Goal: Check status: Check status

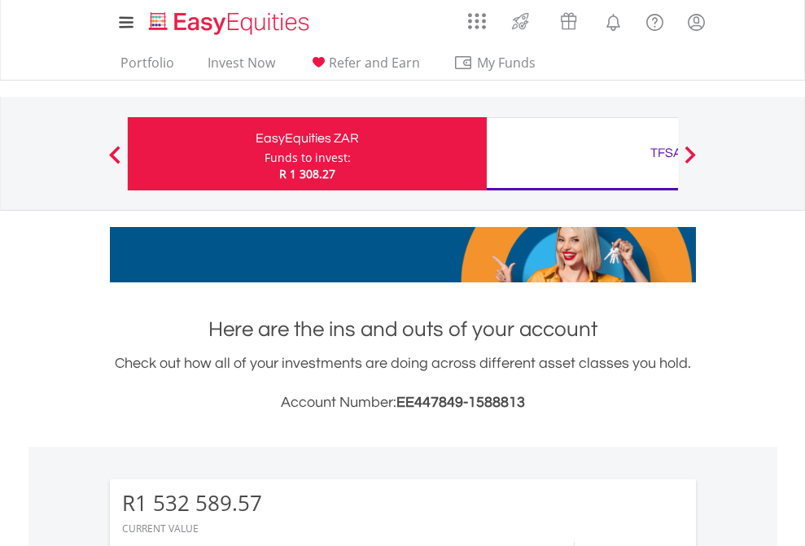
click at [264, 154] on div "Funds to invest:" at bounding box center [307, 158] width 86 height 16
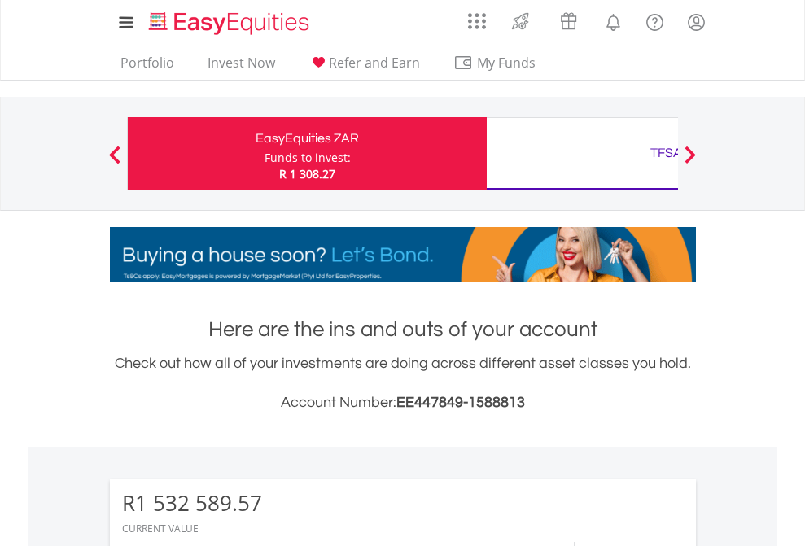
scroll to position [156, 255]
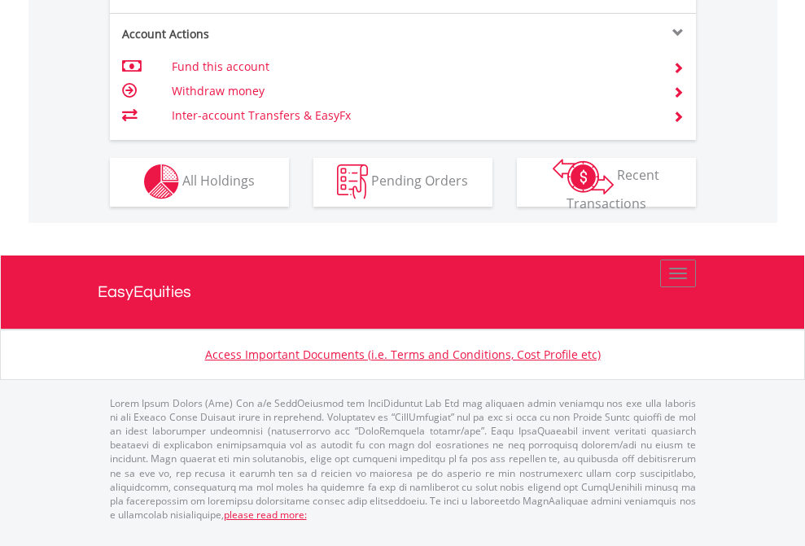
scroll to position [1657, 0]
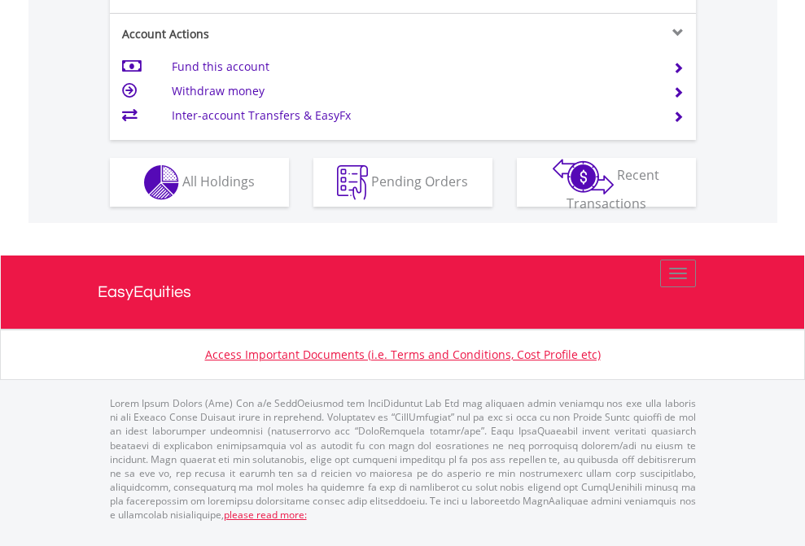
scroll to position [1560, 0]
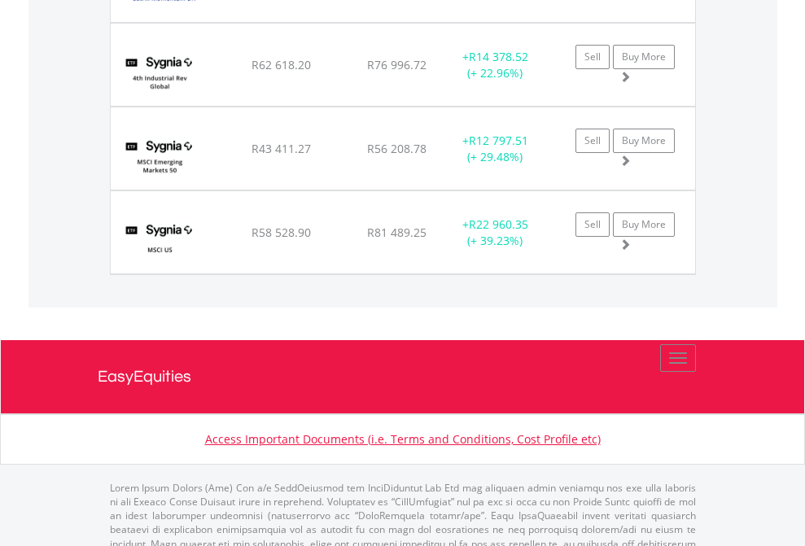
scroll to position [117, 0]
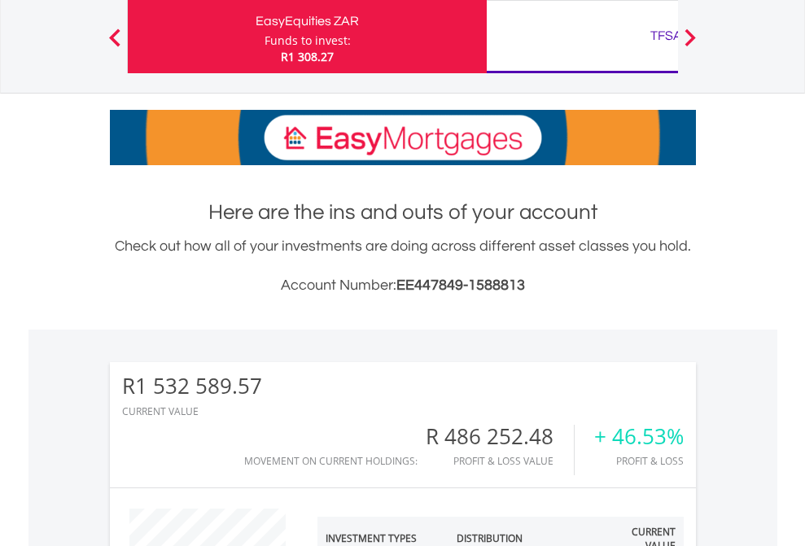
click at [582, 37] on div "TFSA" at bounding box center [665, 35] width 339 height 23
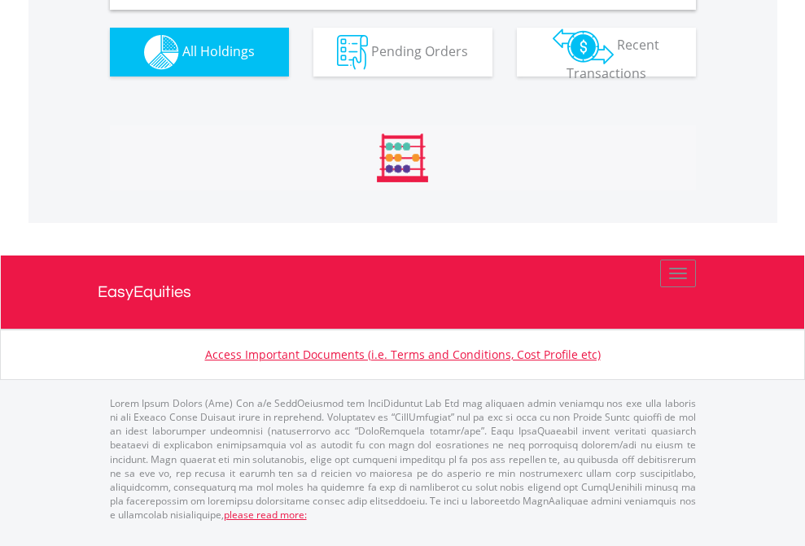
scroll to position [1573, 0]
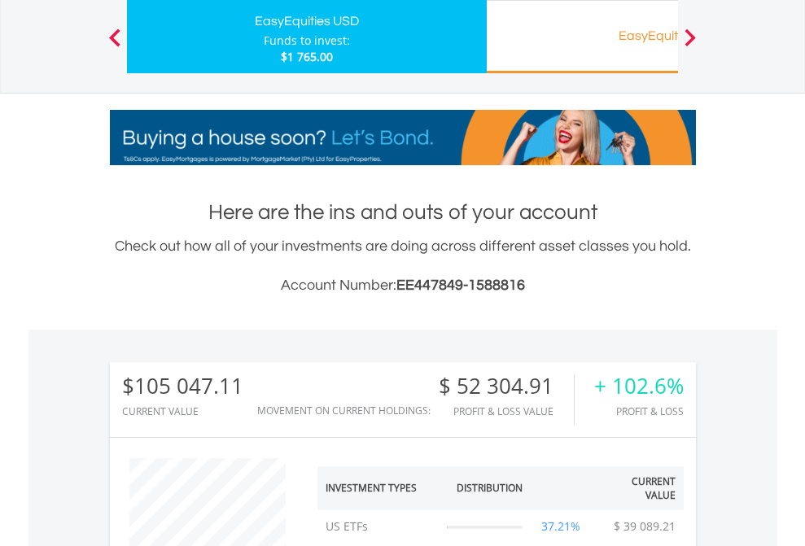
scroll to position [156, 255]
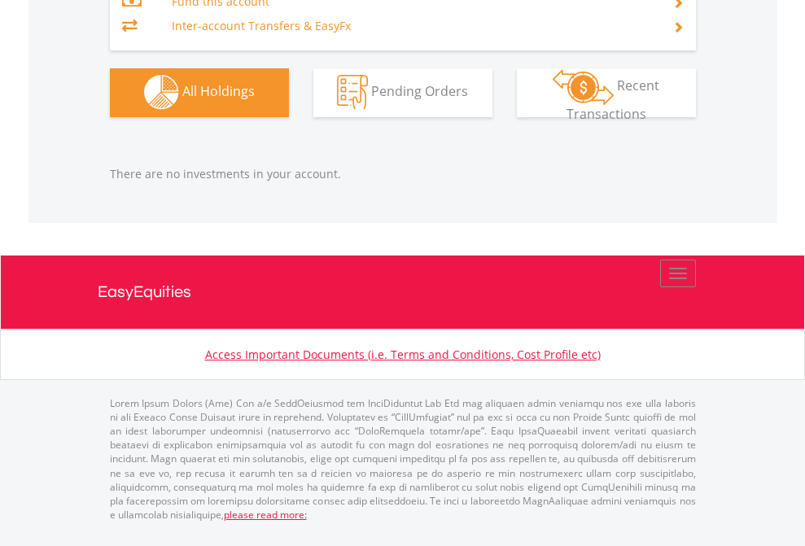
scroll to position [156, 255]
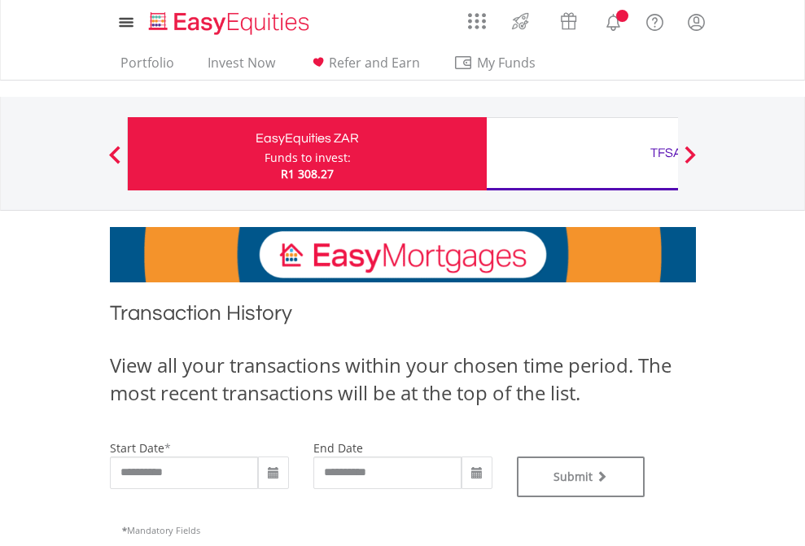
type input "**********"
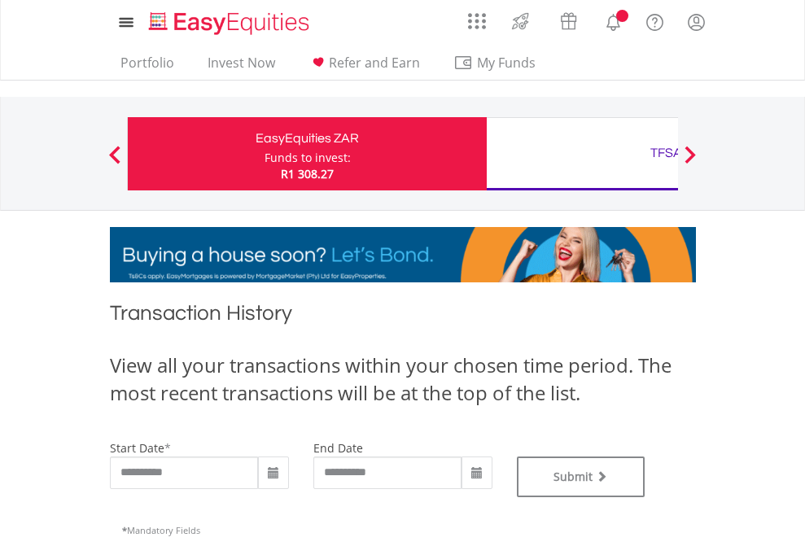
type input "**********"
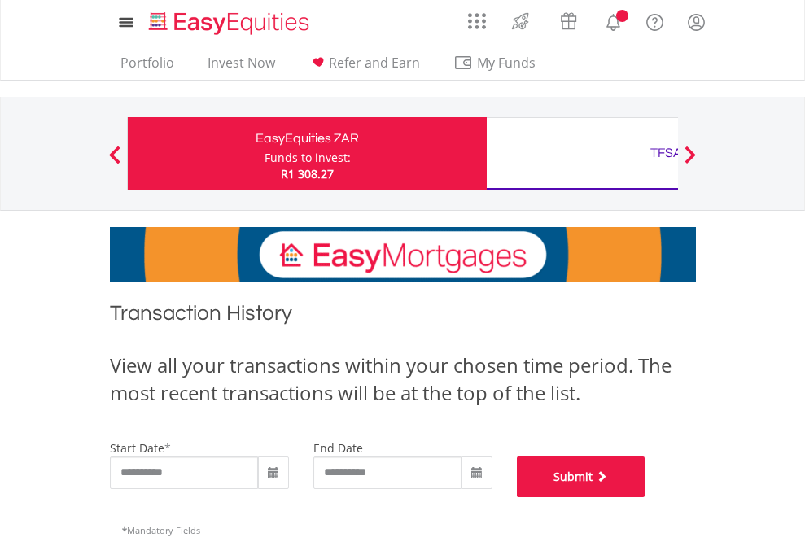
click at [645, 497] on button "Submit" at bounding box center [581, 476] width 129 height 41
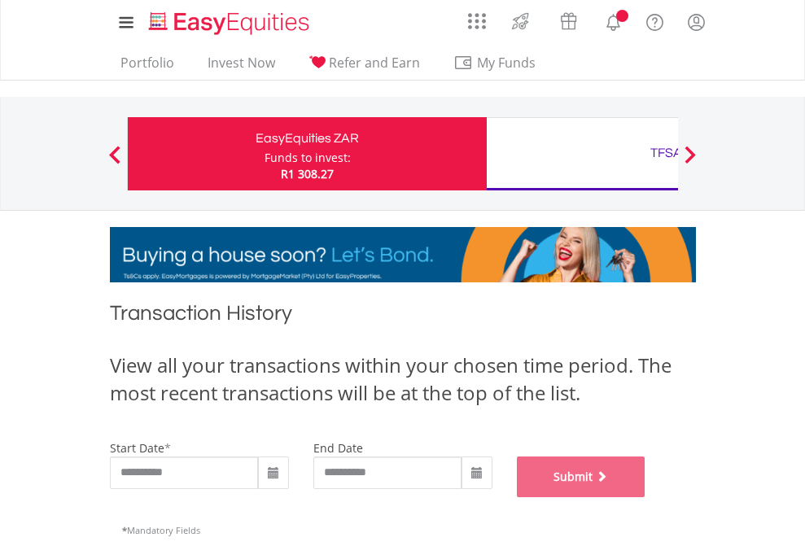
scroll to position [660, 0]
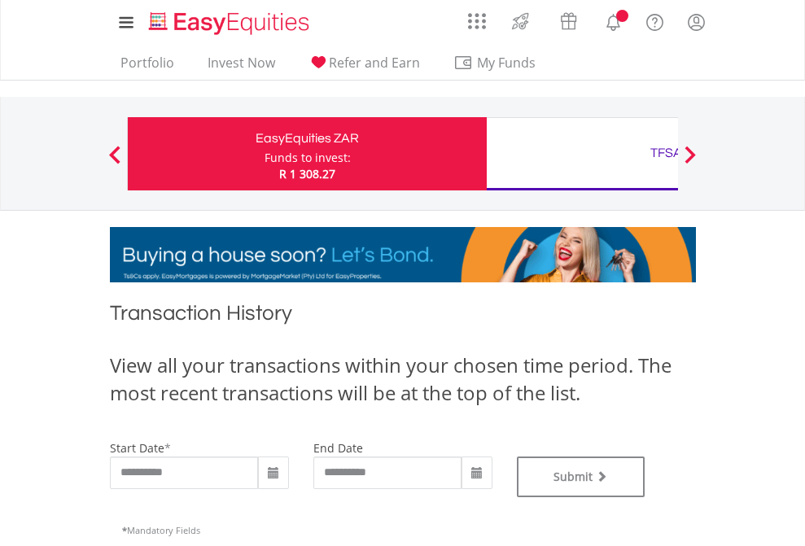
click at [582, 154] on div "TFSA" at bounding box center [665, 153] width 339 height 23
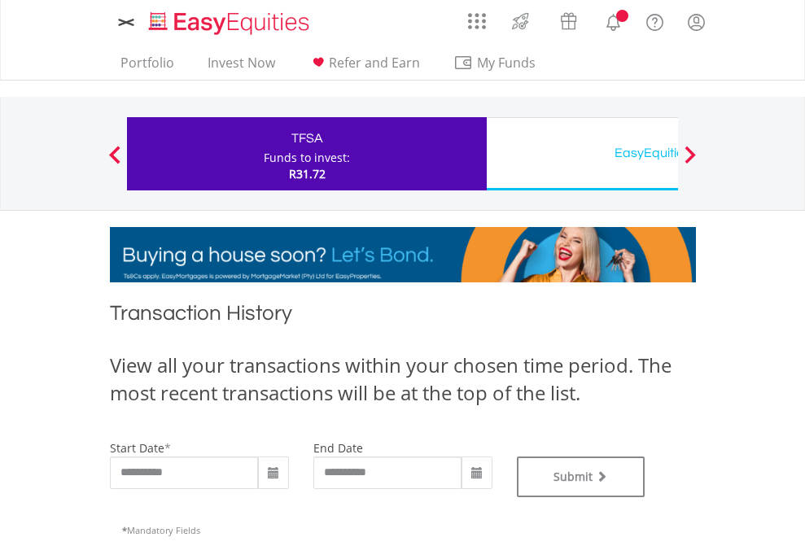
type input "**********"
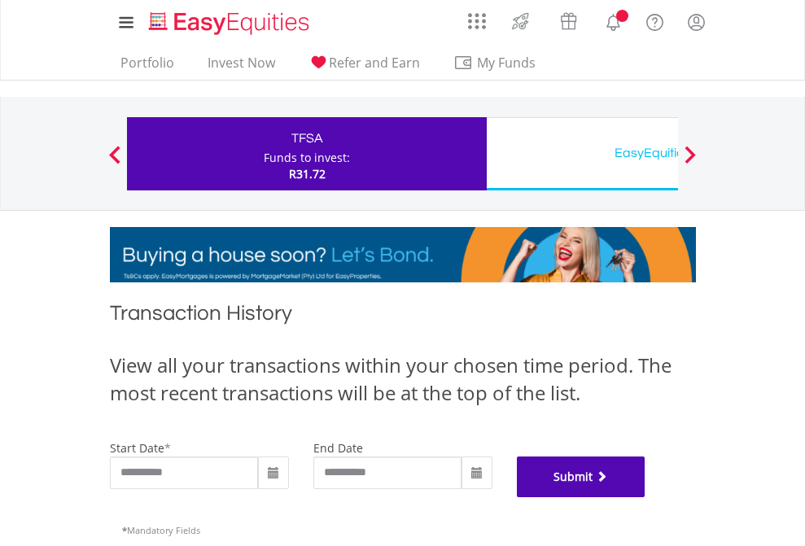
click at [645, 497] on button "Submit" at bounding box center [581, 476] width 129 height 41
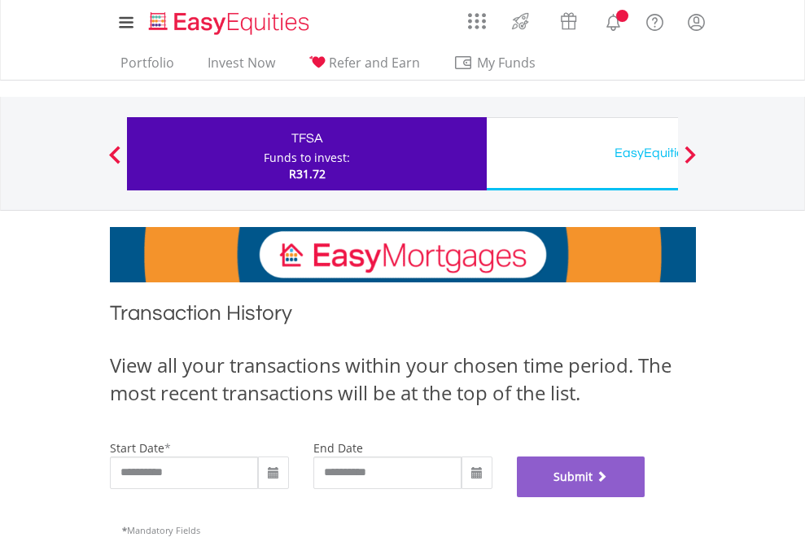
scroll to position [660, 0]
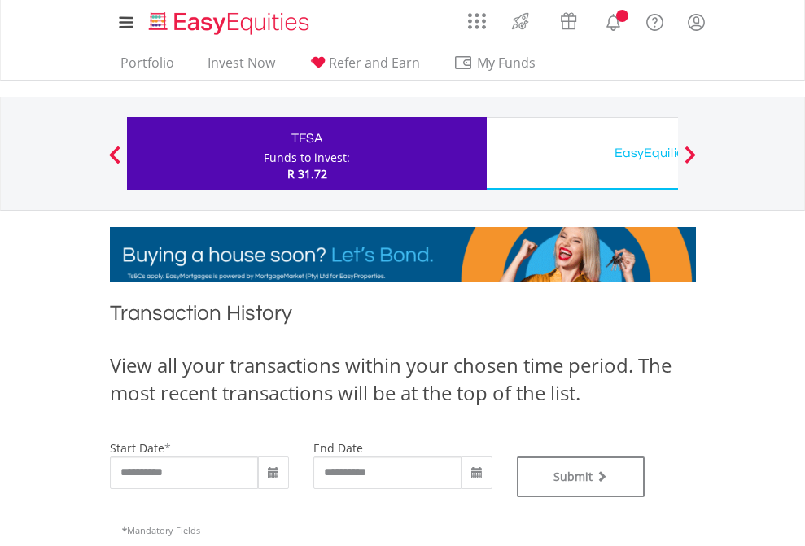
click at [582, 154] on div "EasyEquities USD" at bounding box center [665, 153] width 339 height 23
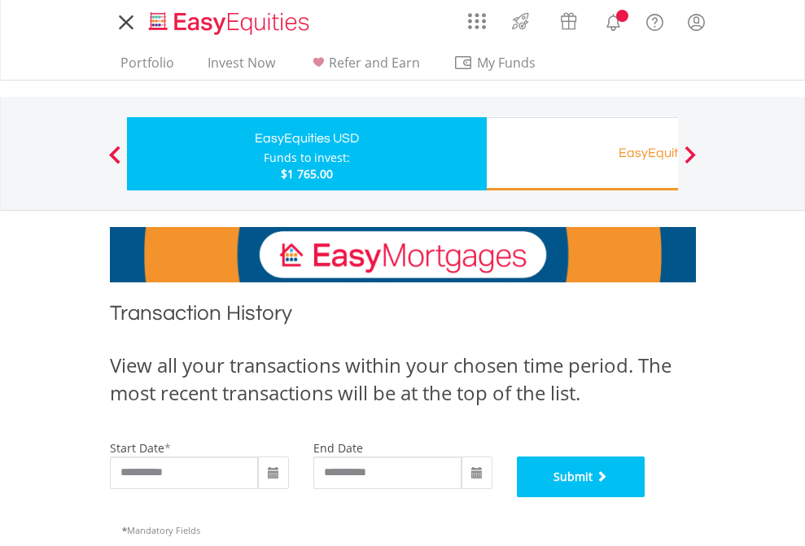
click at [645, 497] on button "Submit" at bounding box center [581, 476] width 129 height 41
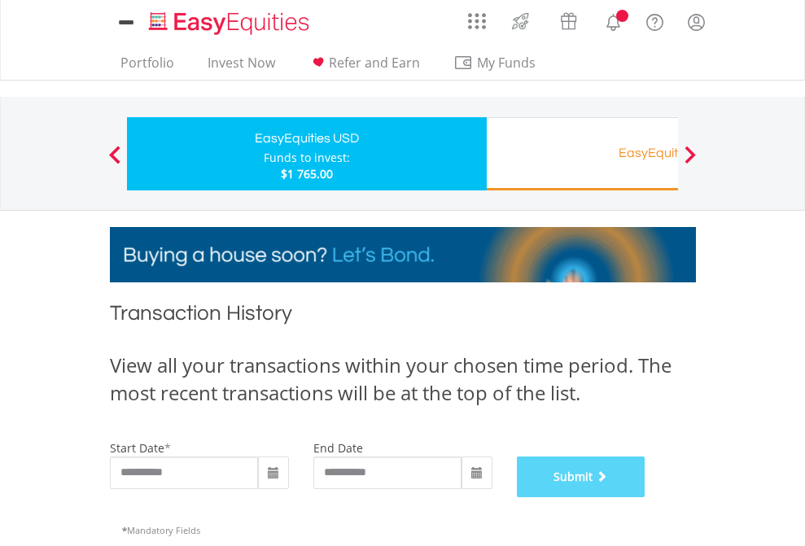
scroll to position [660, 0]
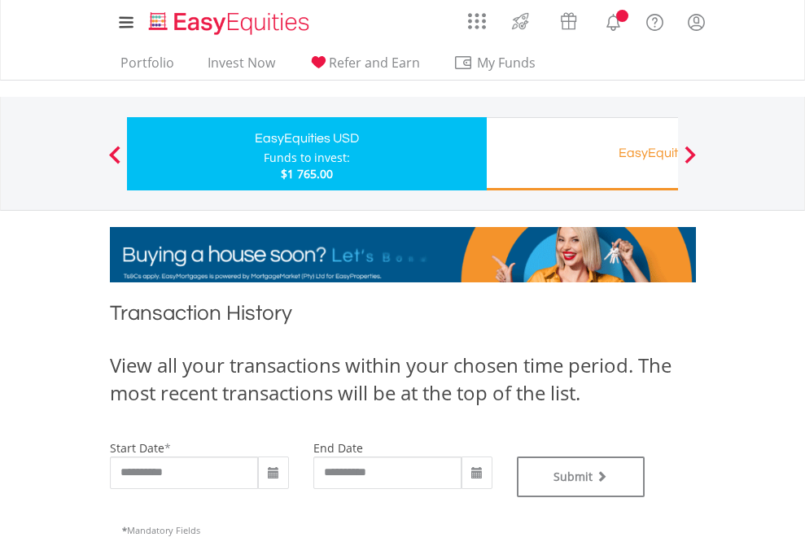
click at [582, 154] on div "EasyEquities RA" at bounding box center [665, 153] width 339 height 23
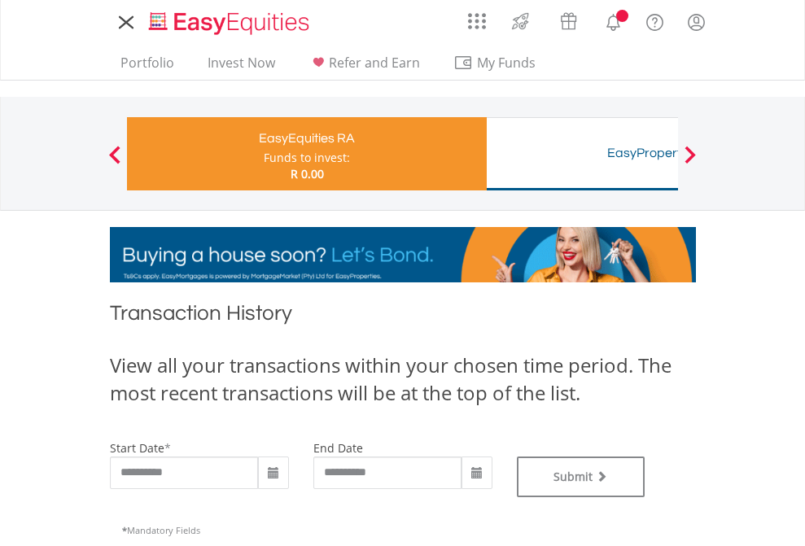
type input "**********"
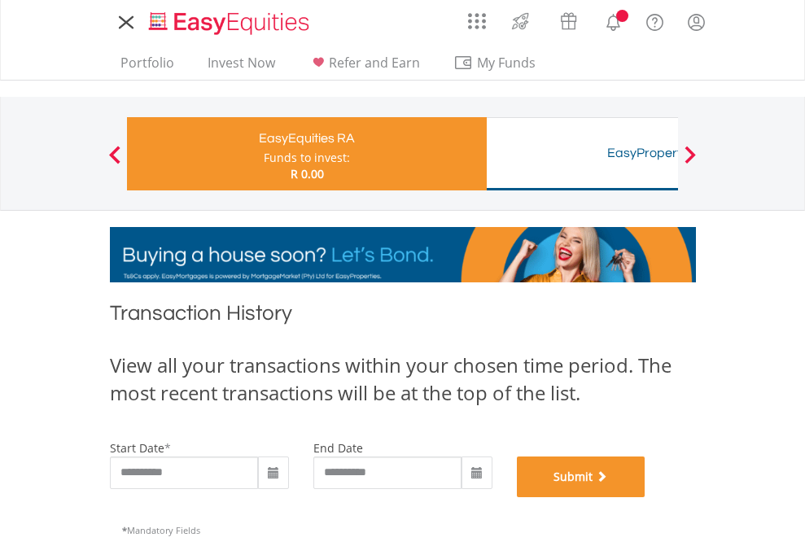
click at [645, 497] on button "Submit" at bounding box center [581, 476] width 129 height 41
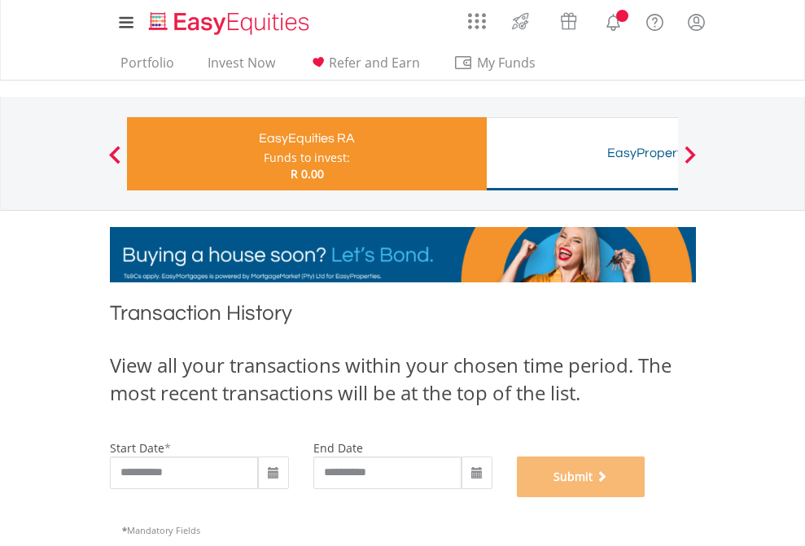
scroll to position [660, 0]
